Goal: Task Accomplishment & Management: Manage account settings

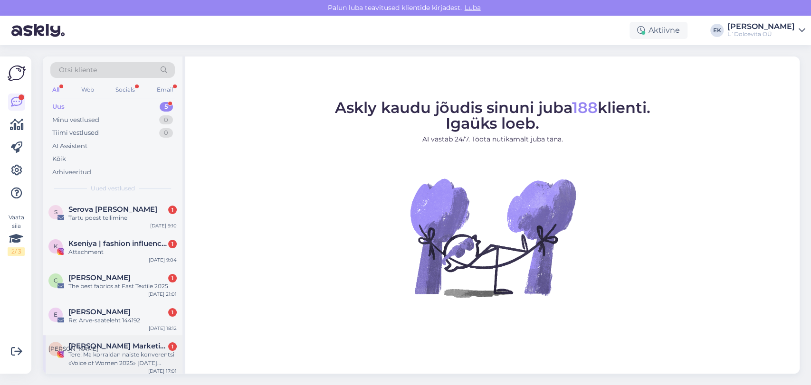
click at [118, 349] on span "НАТАЛЬЯ ГРЕЦКАЯ Marketing•Blogger•UGC Creator•SMM•Tallinn" at bounding box center [117, 346] width 99 height 9
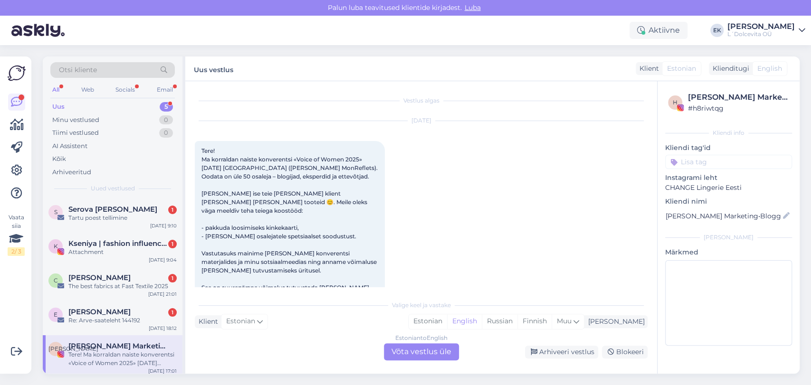
scroll to position [19, 0]
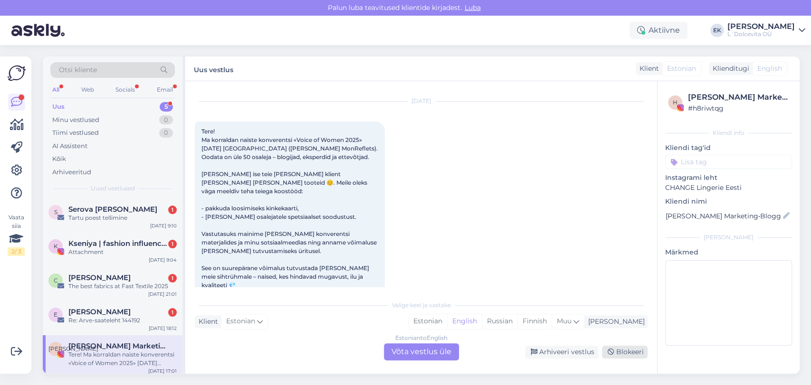
click at [630, 356] on div "Blokeeri" at bounding box center [625, 352] width 46 height 13
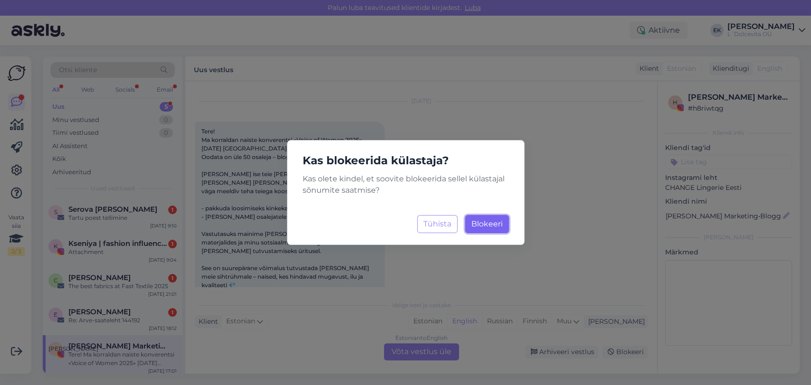
click at [490, 224] on span "Blokeeri" at bounding box center [486, 223] width 31 height 9
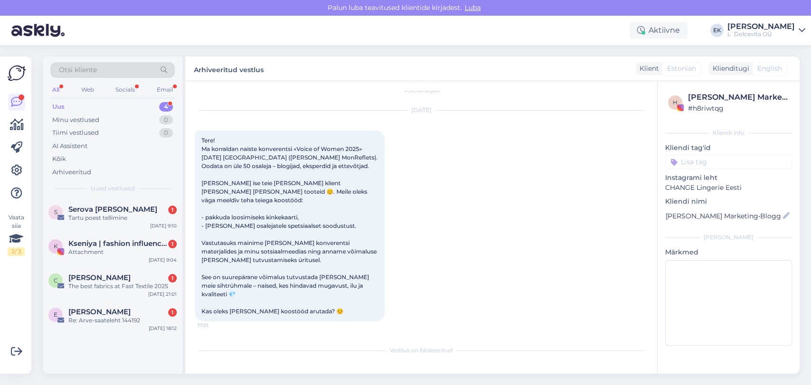
scroll to position [2, 0]
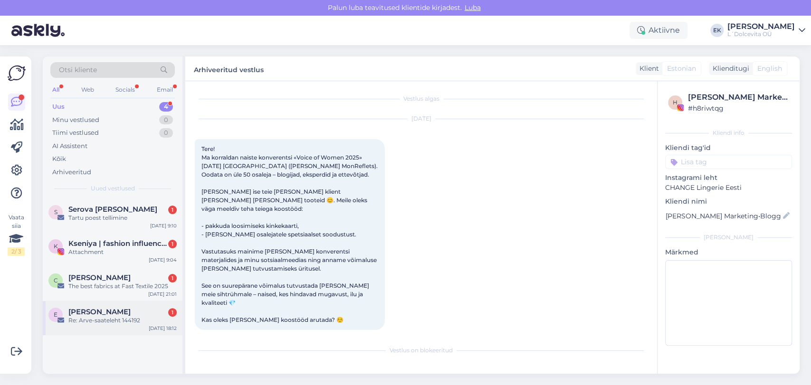
click at [103, 317] on div "Re: Arve-saateleht 144192" at bounding box center [122, 320] width 108 height 9
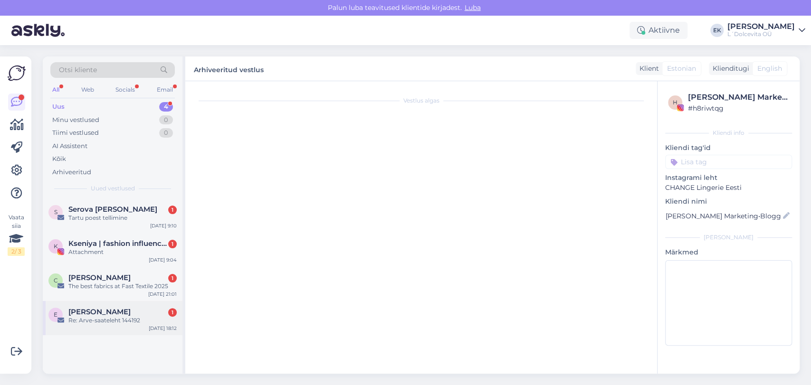
scroll to position [0, 0]
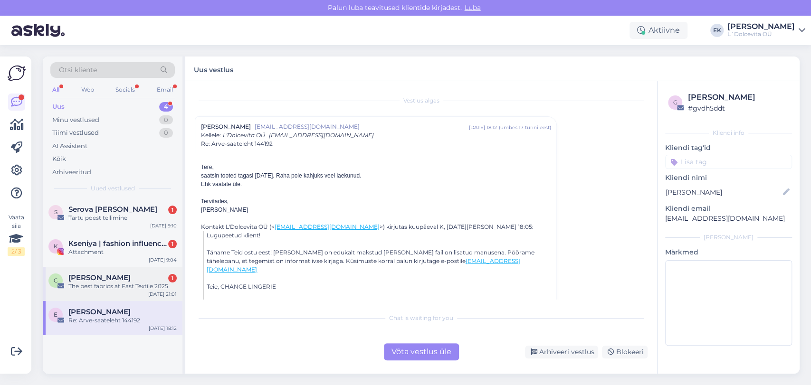
click at [110, 285] on div "The best fabrics at Fast Textile 2025" at bounding box center [122, 286] width 108 height 9
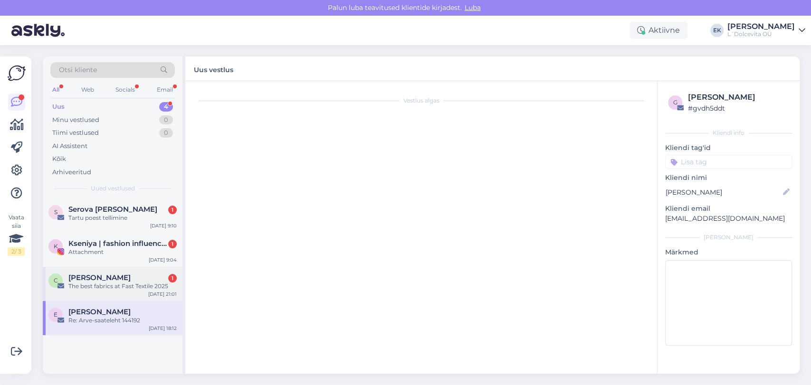
scroll to position [251, 0]
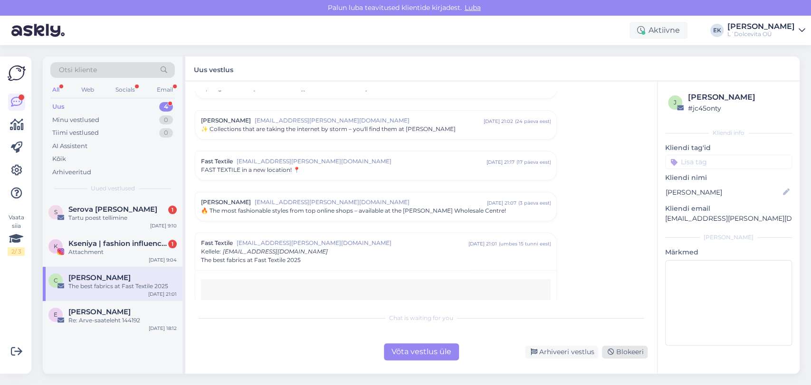
click at [620, 353] on div "Blokeeri" at bounding box center [625, 352] width 46 height 13
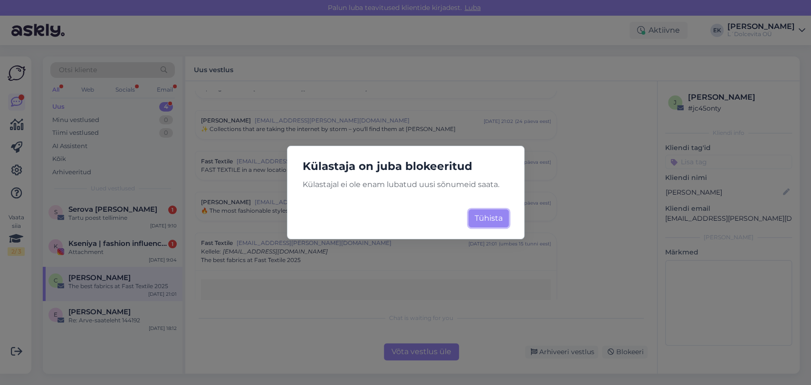
click at [476, 219] on button "Tühista" at bounding box center [488, 218] width 40 height 18
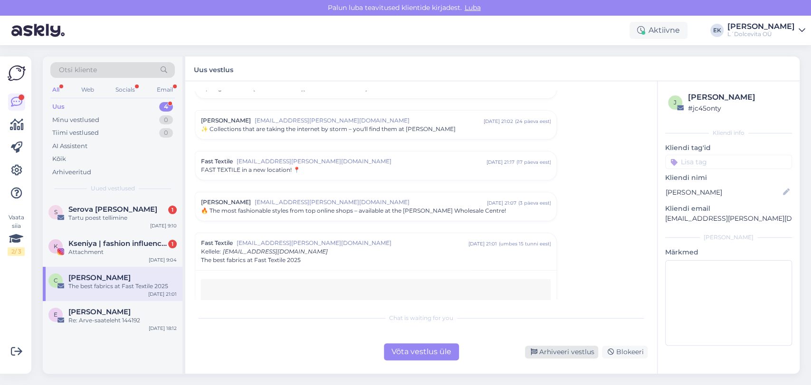
click at [550, 354] on div "Arhiveeri vestlus" at bounding box center [561, 352] width 73 height 13
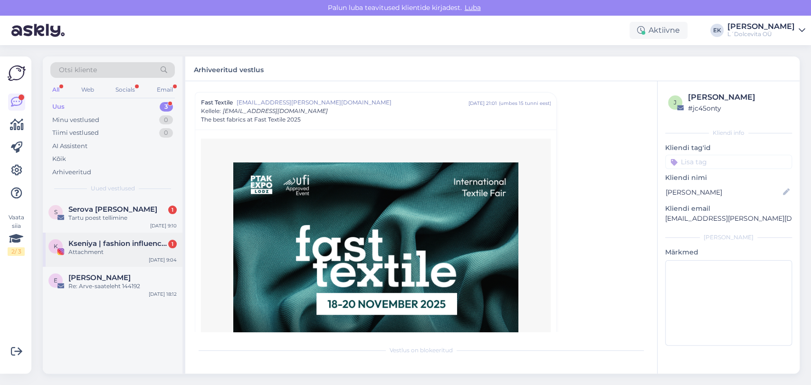
click at [76, 241] on span "Kseniya | fashion influencer & UGC | Riga" at bounding box center [117, 243] width 99 height 9
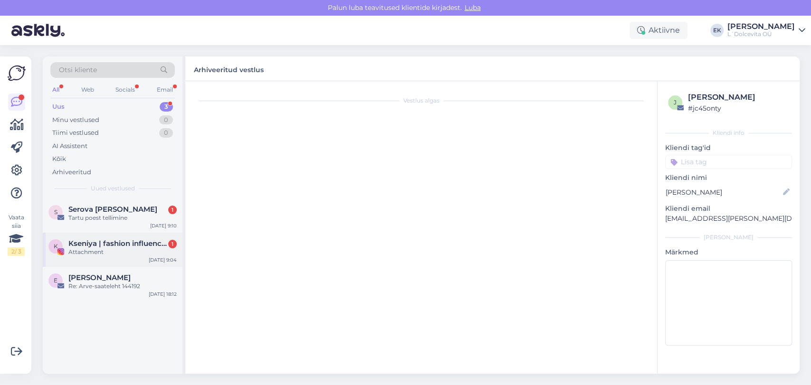
scroll to position [0, 0]
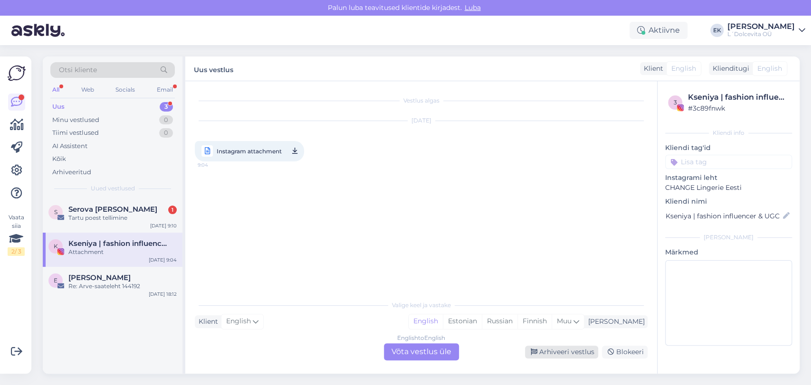
click at [558, 350] on div "Arhiveeri vestlus" at bounding box center [561, 352] width 73 height 13
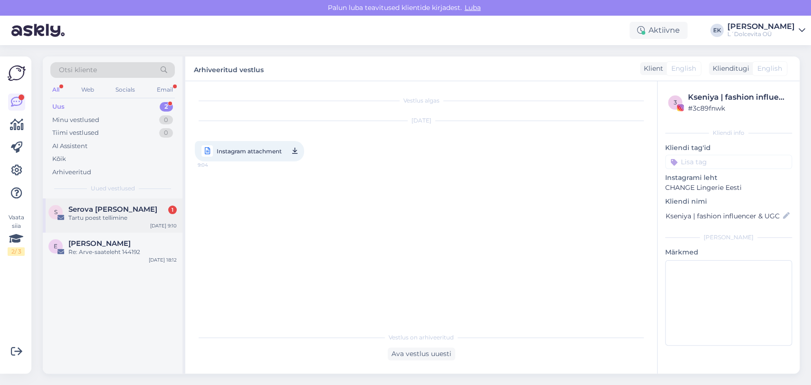
click at [74, 207] on span "Serova [PERSON_NAME]" at bounding box center [112, 209] width 89 height 9
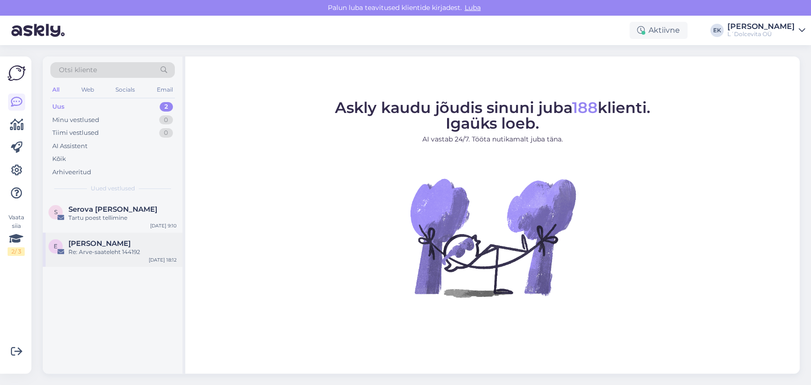
click at [101, 247] on span "[PERSON_NAME]" at bounding box center [99, 243] width 62 height 9
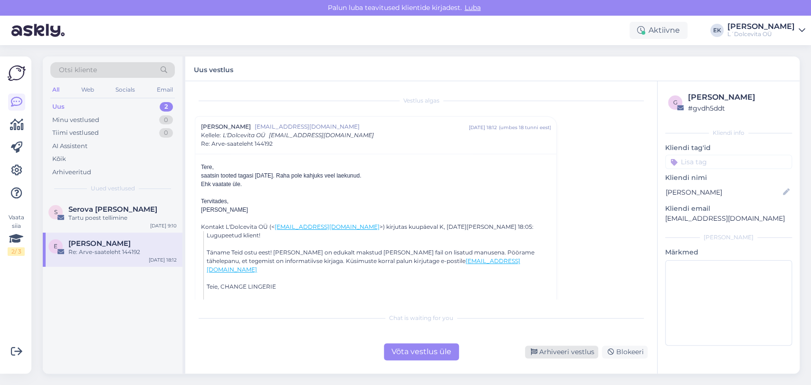
click at [562, 354] on div "Arhiveeri vestlus" at bounding box center [561, 352] width 73 height 13
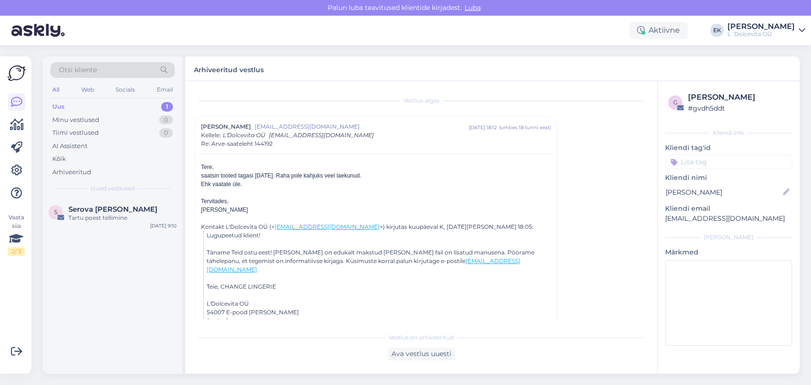
scroll to position [26, 0]
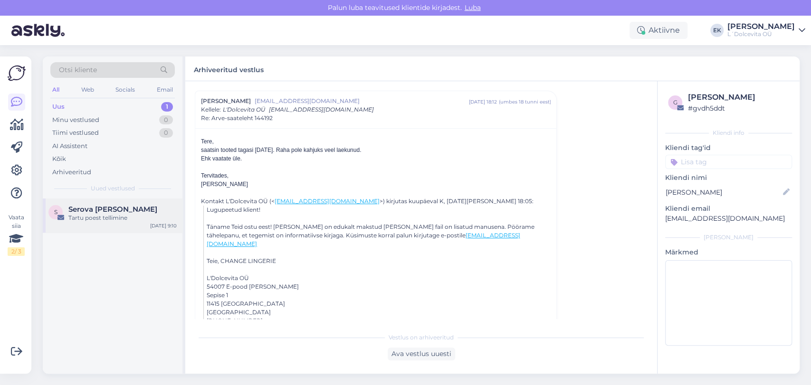
click at [95, 214] on div "Tartu poest tellimine" at bounding box center [122, 218] width 108 height 9
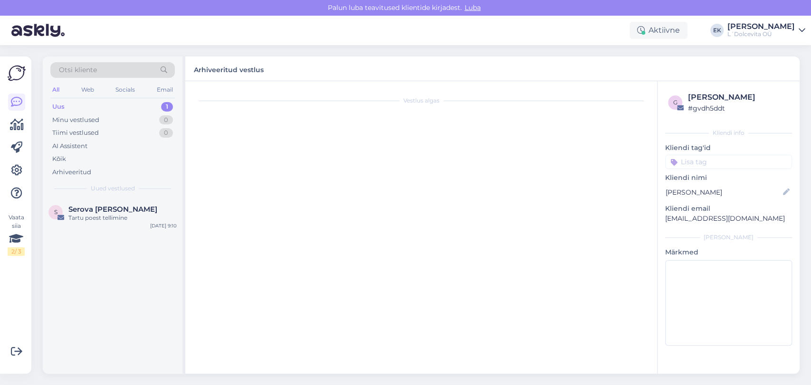
scroll to position [0, 0]
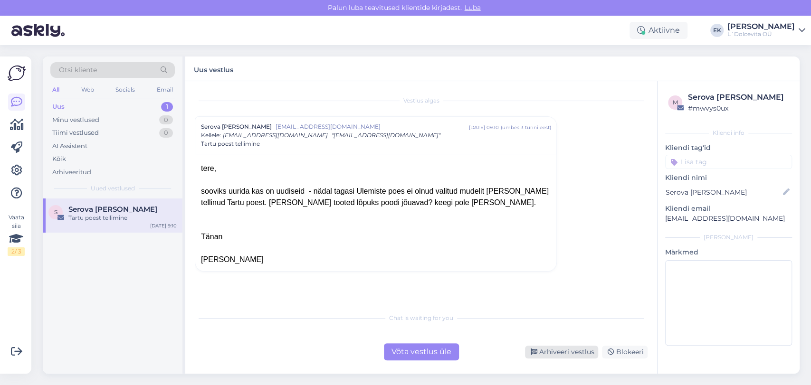
click at [545, 351] on div "Arhiveeri vestlus" at bounding box center [561, 352] width 73 height 13
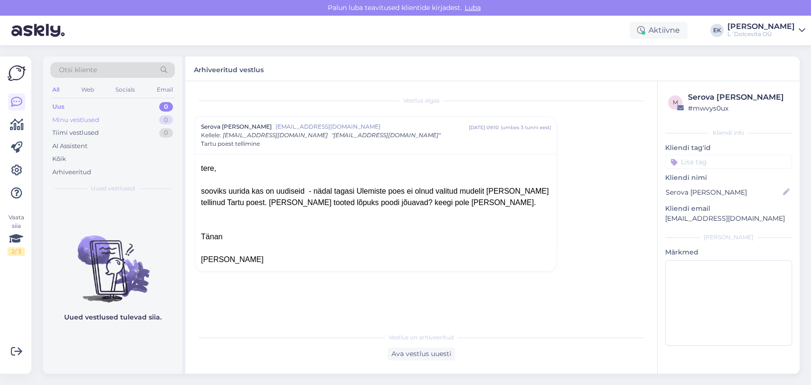
click at [76, 121] on div "Minu vestlused" at bounding box center [75, 120] width 47 height 10
